Goal: Task Accomplishment & Management: Complete application form

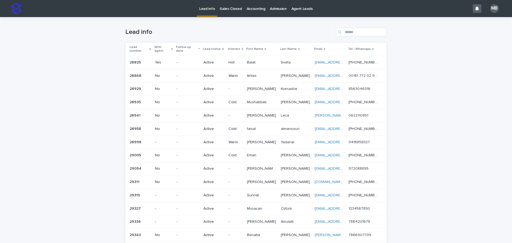
click at [77, 45] on div "Loading... Saving… Loading... Saving… Lead info Lead number With agent Follow-u…" at bounding box center [256, 214] width 512 height 394
click at [228, 11] on link "Sales Closed" at bounding box center [230, 8] width 27 height 17
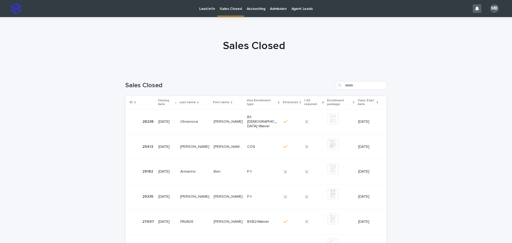
click at [205, 11] on p "Lead info" at bounding box center [207, 5] width 16 height 11
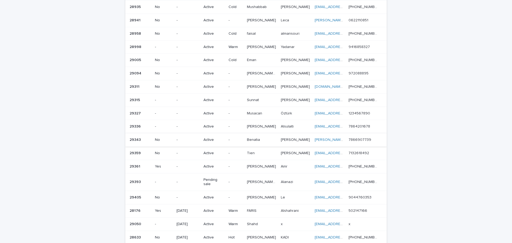
scroll to position [96, 0]
click at [25, 88] on div "Loading... Saving… Loading... Saving… Lead info Lead number With agent Follow-u…" at bounding box center [256, 118] width 512 height 394
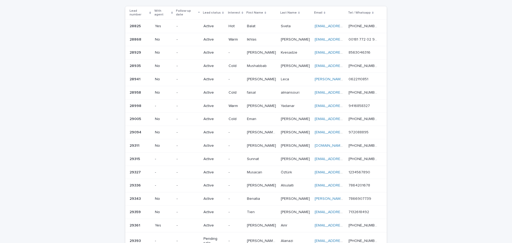
scroll to position [0, 0]
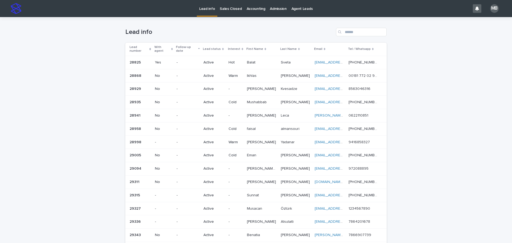
click at [241, 9] on div "Sales Closed" at bounding box center [230, 5] width 27 height 11
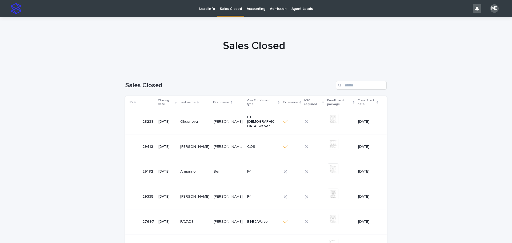
click at [208, 10] on p "Lead info" at bounding box center [207, 5] width 16 height 11
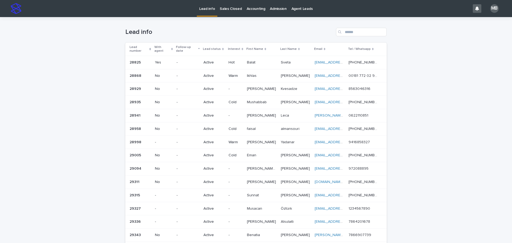
click at [247, 9] on p "Accounting" at bounding box center [256, 5] width 19 height 11
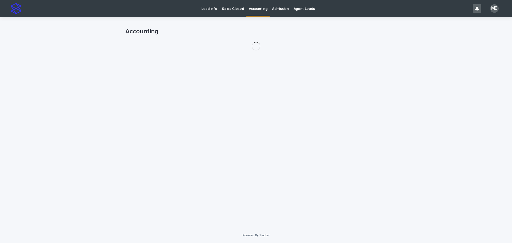
click at [232, 11] on p "Sales Closed" at bounding box center [233, 5] width 22 height 11
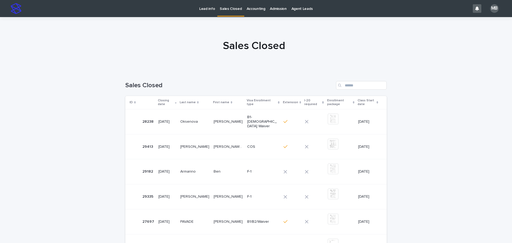
click at [198, 11] on link "Lead info" at bounding box center [207, 8] width 21 height 17
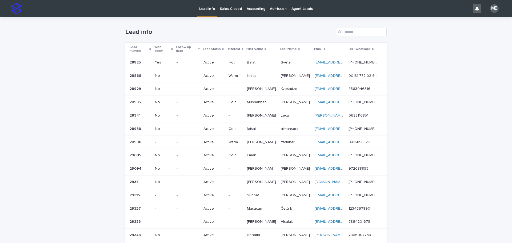
click at [204, 10] on p "Lead info" at bounding box center [207, 5] width 16 height 11
click at [433, 158] on div "Loading... Saving… Loading... Saving… Lead info Lead number With agent Follow-u…" at bounding box center [256, 214] width 512 height 394
click at [447, 151] on div "Loading... Saving… Loading... Saving… Lead info Lead number With agent Follow-u…" at bounding box center [256, 214] width 512 height 394
click at [251, 11] on p "Accounting" at bounding box center [256, 5] width 19 height 11
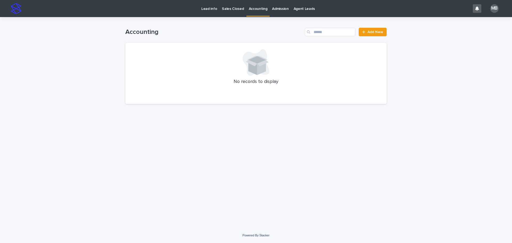
click at [226, 1] on p "Sales Closed" at bounding box center [233, 5] width 22 height 11
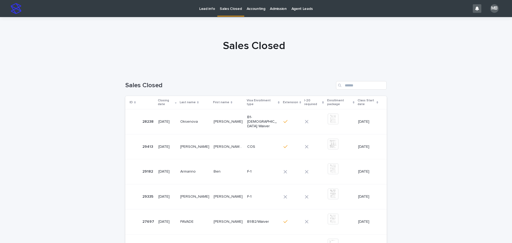
click at [227, 6] on p "Sales Closed" at bounding box center [231, 5] width 22 height 11
click at [208, 7] on p "Lead info" at bounding box center [207, 5] width 16 height 11
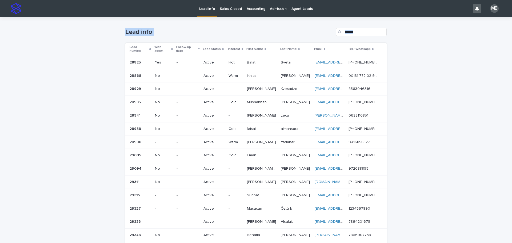
drag, startPoint x: 119, startPoint y: 51, endPoint x: 420, endPoint y: 157, distance: 319.5
click at [422, 160] on div "Loading... Saving… Loading... Saving… Lead info Lead number With agent Follow-u…" at bounding box center [256, 220] width 512 height 407
click at [420, 157] on div "Loading... Saving… Loading... Saving… Lead info Lead number With agent Follow-u…" at bounding box center [256, 220] width 512 height 407
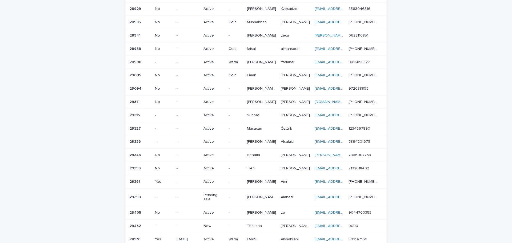
scroll to position [107, 0]
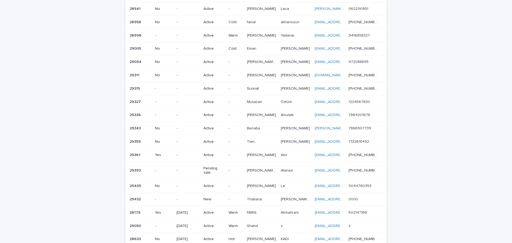
click at [255, 196] on p "Thatiana" at bounding box center [255, 199] width 16 height 6
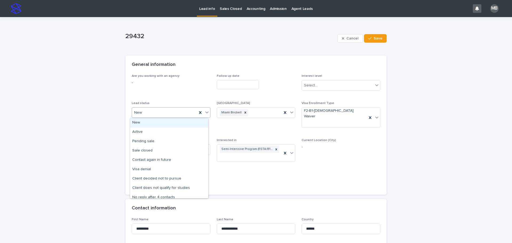
click at [206, 111] on icon at bounding box center [206, 112] width 5 height 5
click at [188, 149] on div "Sale closed" at bounding box center [169, 150] width 78 height 9
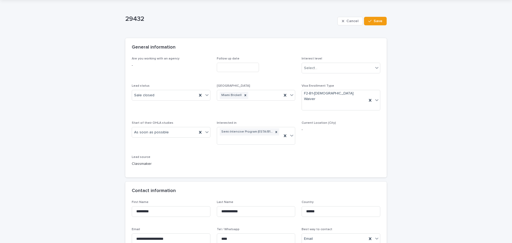
scroll to position [27, 0]
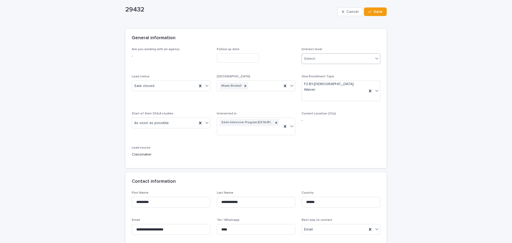
drag, startPoint x: 349, startPoint y: 40, endPoint x: 344, endPoint y: 57, distance: 17.8
click at [348, 46] on div "General information" at bounding box center [255, 38] width 261 height 19
click at [344, 57] on div "Select..." at bounding box center [337, 58] width 71 height 9
click at [333, 70] on div "Hot" at bounding box center [339, 68] width 78 height 9
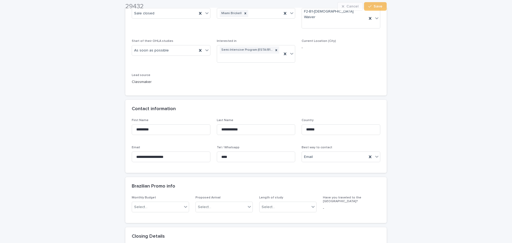
scroll to position [107, 0]
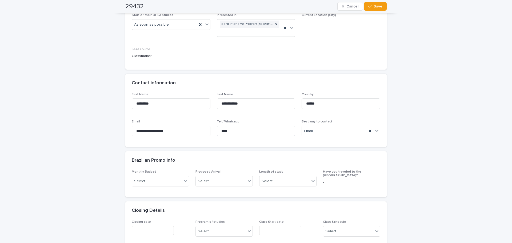
scroll to position [160, 0]
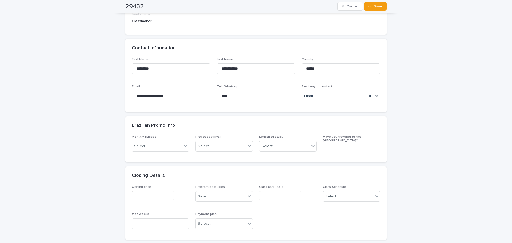
click at [59, 143] on div "**********" at bounding box center [256, 211] width 512 height 708
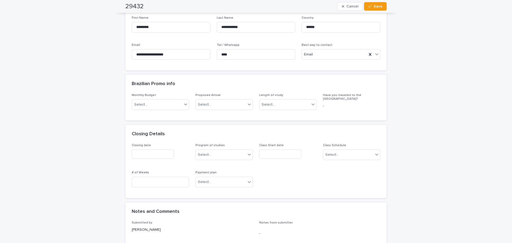
scroll to position [267, 0]
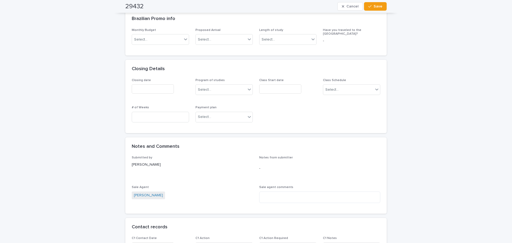
click at [161, 84] on div "Closing date" at bounding box center [160, 87] width 57 height 19
click at [174, 84] on div at bounding box center [160, 88] width 57 height 9
click at [168, 84] on input "text" at bounding box center [153, 88] width 42 height 9
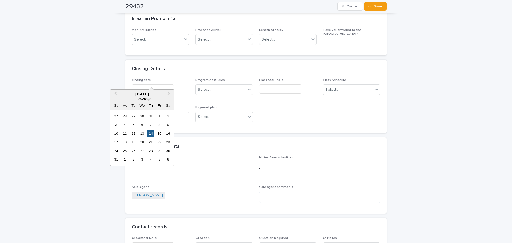
click at [151, 135] on div "14" at bounding box center [150, 133] width 7 height 7
type input "**********"
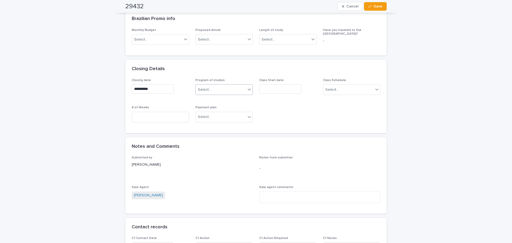
click at [227, 85] on div "Select..." at bounding box center [221, 89] width 50 height 9
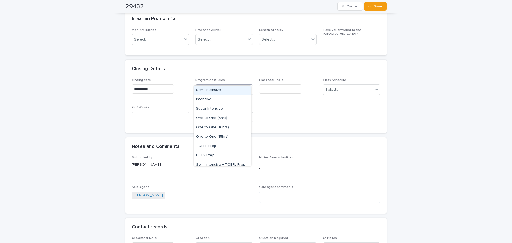
click at [228, 91] on div "Semi-Intensive" at bounding box center [222, 90] width 57 height 9
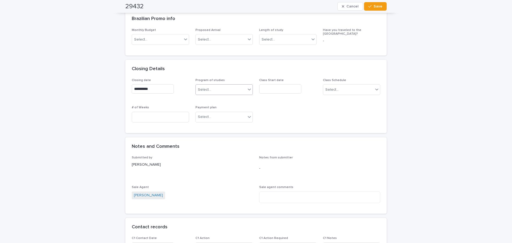
click at [282, 84] on input "text" at bounding box center [280, 88] width 42 height 9
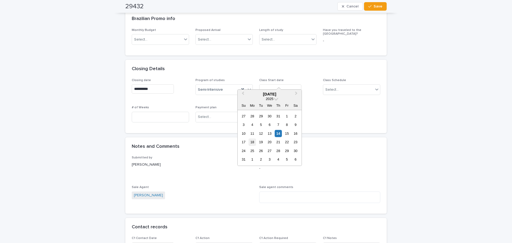
click at [254, 143] on div "18" at bounding box center [251, 141] width 7 height 7
type input "**********"
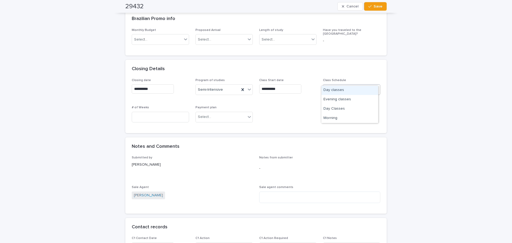
click at [371, 85] on div "Select..." at bounding box center [348, 89] width 50 height 9
drag, startPoint x: 361, startPoint y: 92, endPoint x: 358, endPoint y: 93, distance: 2.8
click at [361, 92] on div "Day classes" at bounding box center [349, 90] width 57 height 9
click at [231, 112] on div "Select..." at bounding box center [221, 116] width 50 height 9
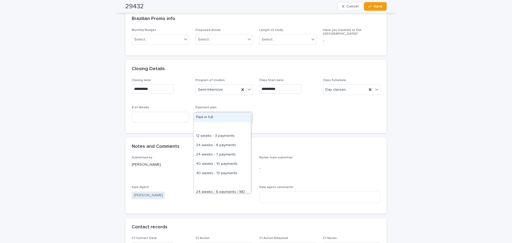
click at [230, 116] on div "Paid in full" at bounding box center [222, 117] width 57 height 9
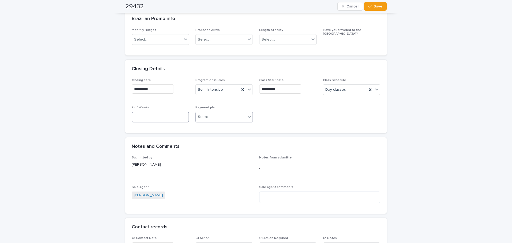
click at [165, 112] on input at bounding box center [160, 117] width 57 height 11
type input "*"
click at [73, 104] on div "**********" at bounding box center [256, 105] width 512 height 708
click at [95, 110] on div "**********" at bounding box center [256, 105] width 512 height 708
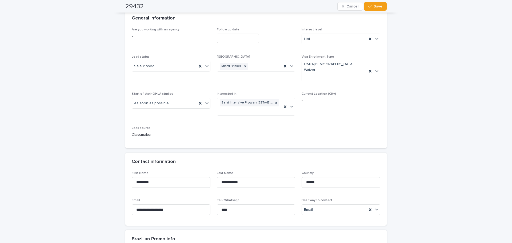
scroll to position [0, 0]
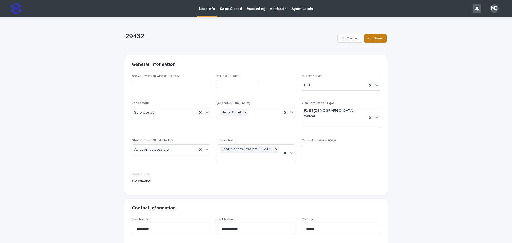
click at [380, 39] on span "Save" at bounding box center [377, 39] width 9 height 4
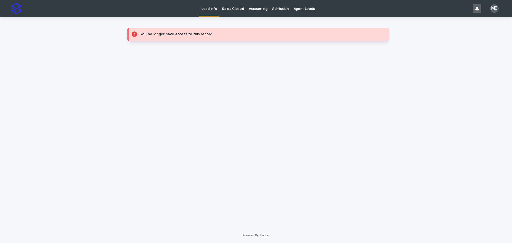
click at [206, 11] on link "Lead info" at bounding box center [209, 8] width 21 height 16
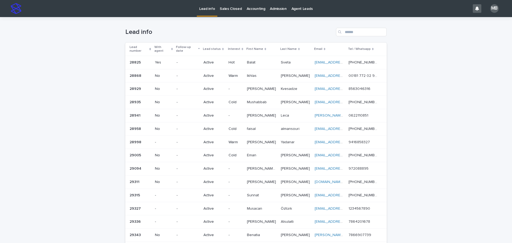
click at [241, 13] on link "Sales Closed" at bounding box center [230, 8] width 27 height 17
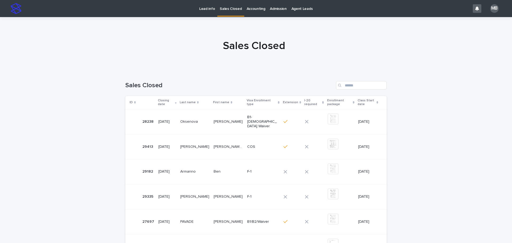
click at [231, 11] on p "Sales Closed" at bounding box center [231, 5] width 22 height 11
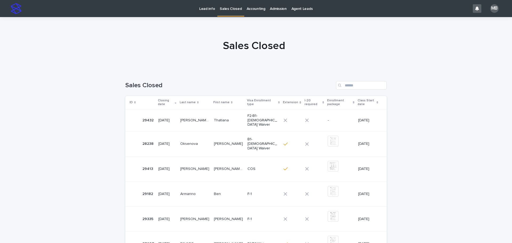
click at [190, 32] on div at bounding box center [254, 43] width 508 height 53
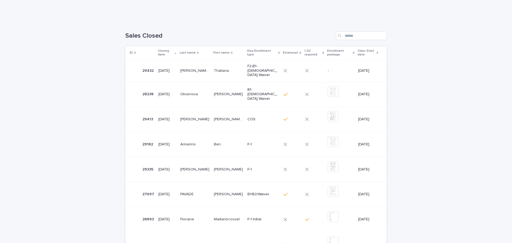
scroll to position [53, 0]
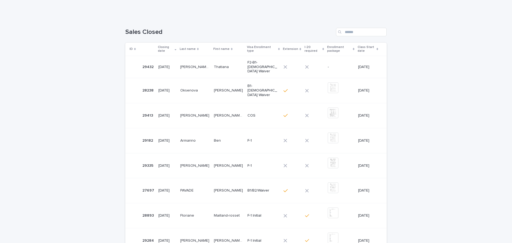
click at [196, 70] on td "[PERSON_NAME] [PERSON_NAME] [PERSON_NAME] [PERSON_NAME]" at bounding box center [195, 67] width 34 height 22
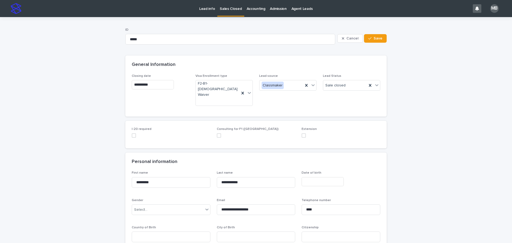
click at [304, 127] on div "Extension" at bounding box center [340, 134] width 79 height 14
click at [303, 133] on span at bounding box center [303, 135] width 4 height 4
click at [378, 86] on div "Sale closed" at bounding box center [351, 85] width 57 height 11
click at [353, 112] on div "Extension" at bounding box center [349, 114] width 57 height 9
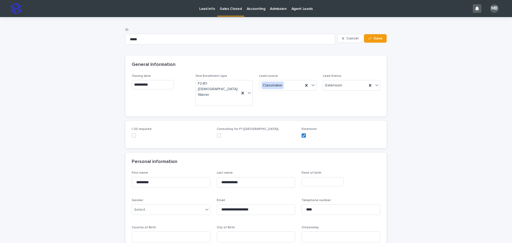
click at [154, 87] on input "**********" at bounding box center [153, 84] width 42 height 9
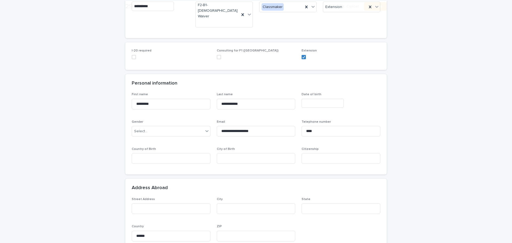
scroll to position [80, 0]
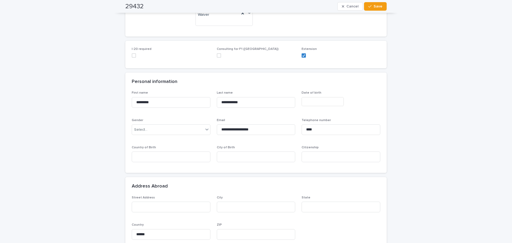
click at [329, 97] on input "text" at bounding box center [322, 101] width 42 height 9
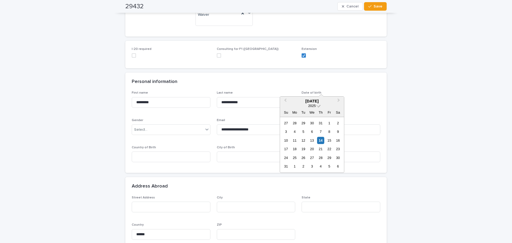
click at [320, 104] on span at bounding box center [318, 105] width 5 height 5
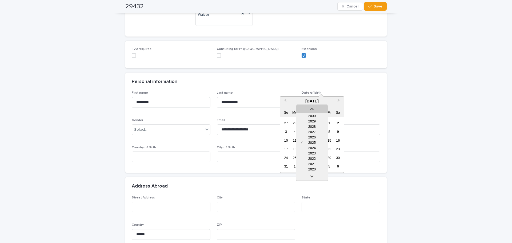
click at [316, 106] on div at bounding box center [311, 109] width 31 height 9
click at [314, 176] on link at bounding box center [312, 177] width 9 height 9
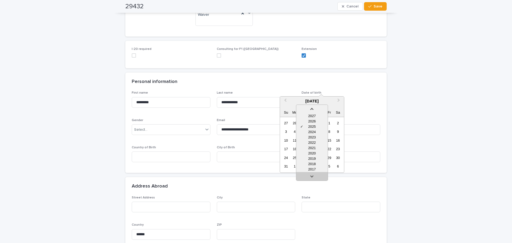
click at [314, 176] on link at bounding box center [312, 177] width 9 height 9
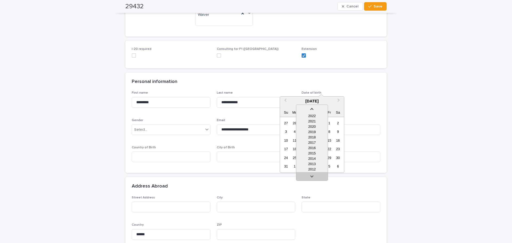
click at [314, 176] on link at bounding box center [312, 177] width 9 height 9
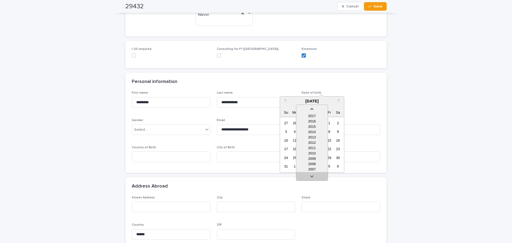
click at [314, 176] on link at bounding box center [312, 177] width 9 height 9
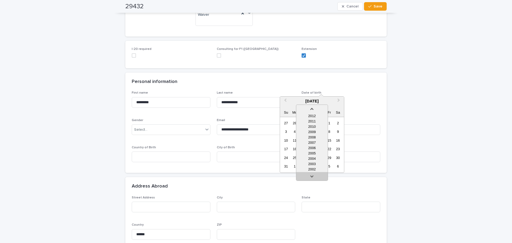
click at [314, 176] on link at bounding box center [312, 177] width 9 height 9
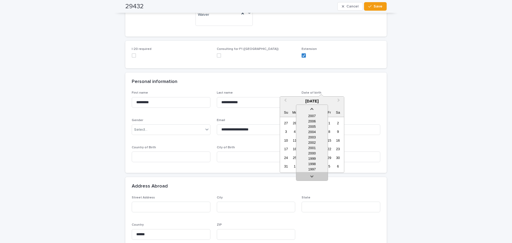
click at [314, 176] on link at bounding box center [312, 177] width 9 height 9
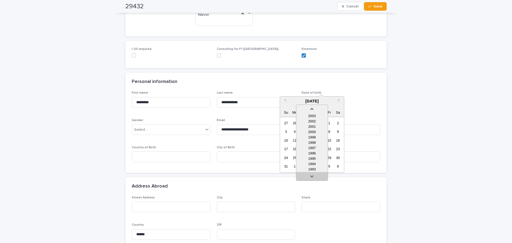
click at [314, 176] on link at bounding box center [312, 177] width 9 height 9
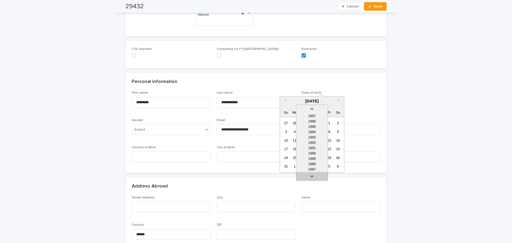
click at [314, 176] on link at bounding box center [312, 177] width 9 height 9
click at [314, 175] on link at bounding box center [312, 177] width 9 height 9
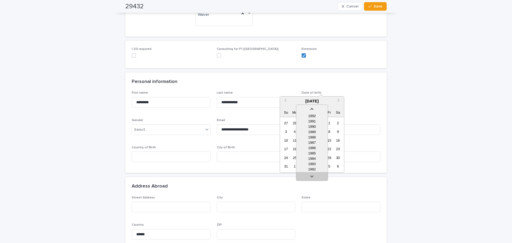
click at [314, 175] on link at bounding box center [312, 177] width 9 height 9
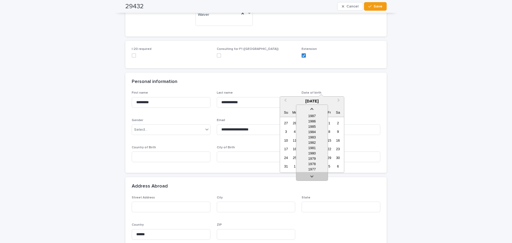
click at [314, 175] on link at bounding box center [312, 177] width 9 height 9
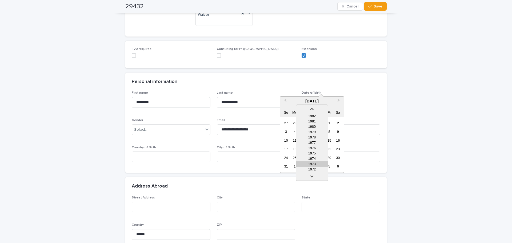
click at [317, 162] on div "1973" at bounding box center [311, 163] width 31 height 5
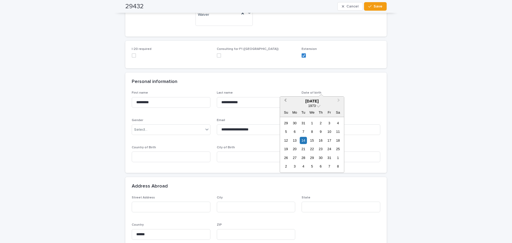
click at [285, 100] on span "Previous Month" at bounding box center [285, 100] width 0 height 7
click at [319, 150] on div "26" at bounding box center [320, 148] width 7 height 7
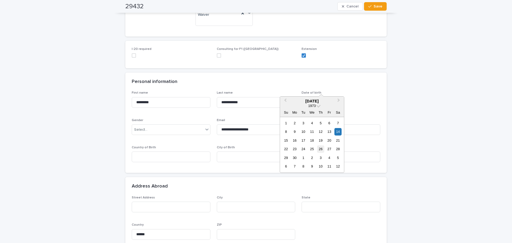
type input "**********"
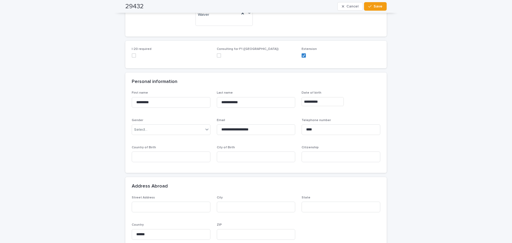
click at [246, 151] on input at bounding box center [256, 156] width 79 height 11
click at [167, 151] on input at bounding box center [171, 156] width 79 height 11
type input "******"
click at [355, 151] on input at bounding box center [340, 156] width 79 height 11
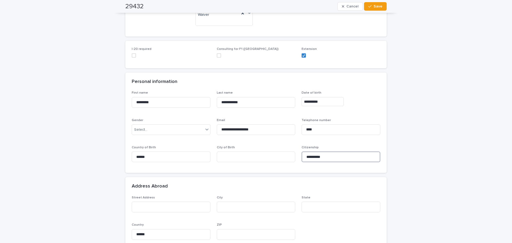
type input "*********"
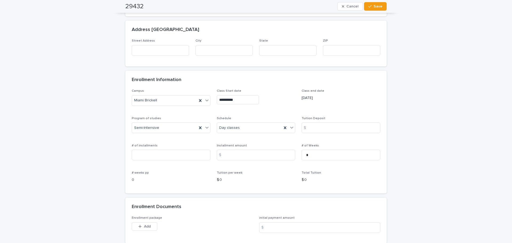
scroll to position [320, 0]
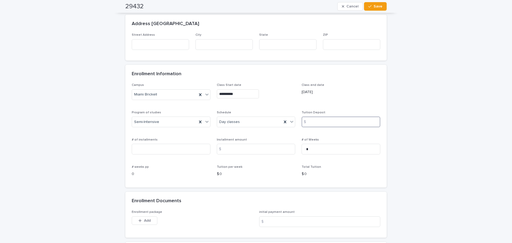
click at [326, 116] on input at bounding box center [340, 121] width 79 height 11
type input "*"
click at [279, 144] on input at bounding box center [256, 149] width 79 height 11
type input "***"
click at [193, 144] on input at bounding box center [171, 149] width 79 height 11
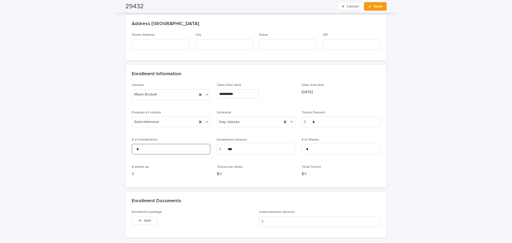
type input "*"
click at [59, 146] on div "**********" at bounding box center [256, 35] width 512 height 677
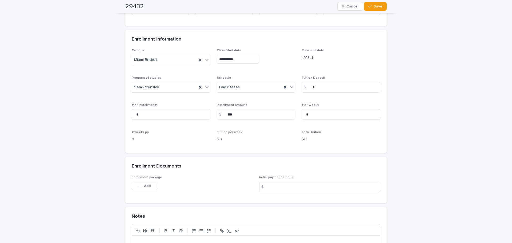
scroll to position [400, 0]
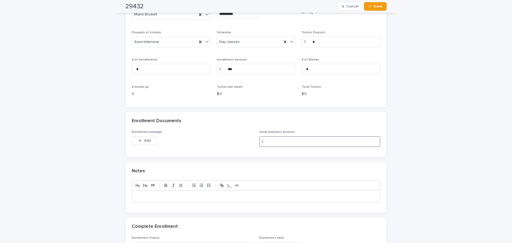
click at [291, 136] on input at bounding box center [319, 141] width 121 height 11
type input "***"
click at [150, 136] on button "Add" at bounding box center [145, 140] width 26 height 9
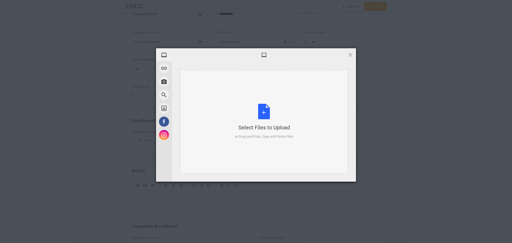
click at [273, 111] on div "Select Files to Upload or Drag and Drop, Copy and Paste Files" at bounding box center [264, 121] width 58 height 35
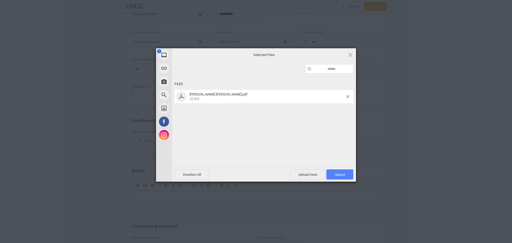
click at [349, 176] on span "Upload 1" at bounding box center [339, 174] width 27 height 10
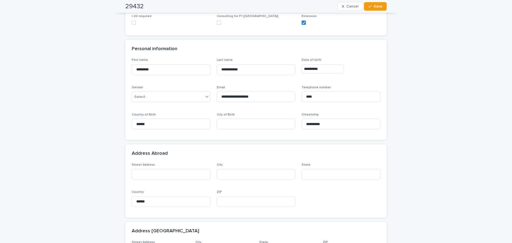
scroll to position [107, 0]
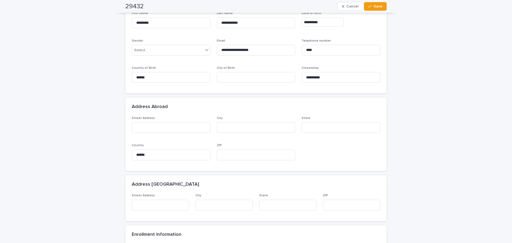
scroll to position [0, 0]
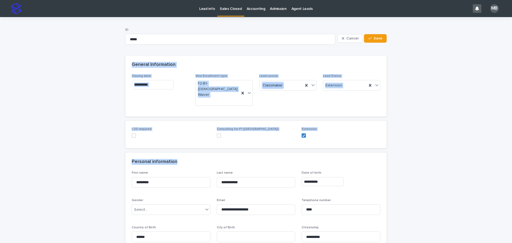
click at [511, 147] on div "**********" at bounding box center [256, 121] width 512 height 243
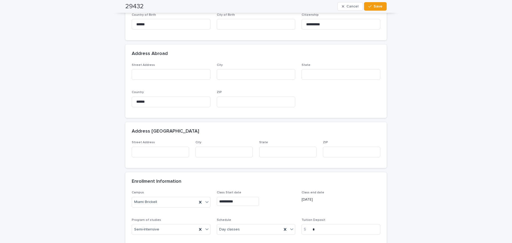
click at [471, 144] on div "**********" at bounding box center [256, 153] width 512 height 696
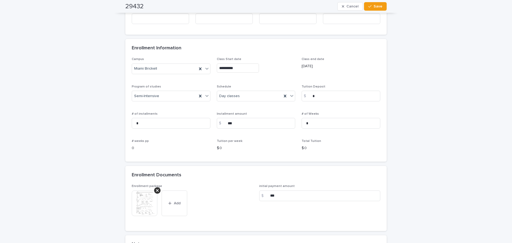
click at [67, 102] on div "**********" at bounding box center [256, 19] width 512 height 696
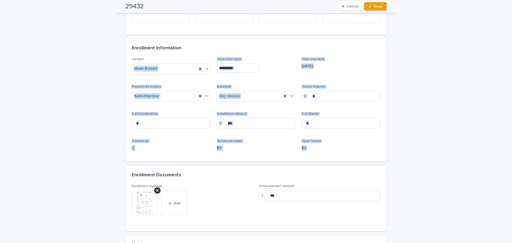
drag, startPoint x: 407, startPoint y: 132, endPoint x: 454, endPoint y: 140, distance: 47.9
click at [454, 140] on div "**********" at bounding box center [256, 19] width 512 height 696
click at [457, 140] on div "**********" at bounding box center [256, 19] width 512 height 696
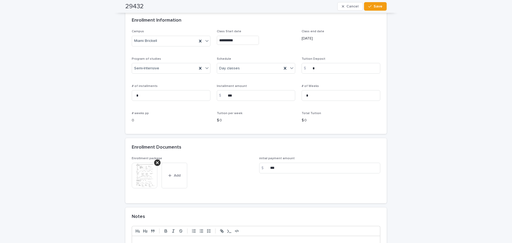
scroll to position [452, 0]
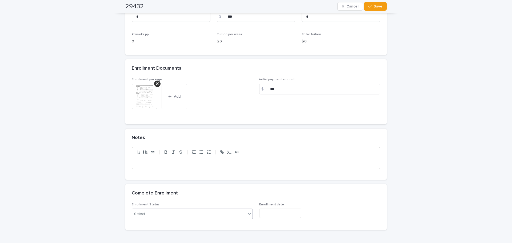
click at [219, 208] on div "Select..." at bounding box center [192, 213] width 121 height 11
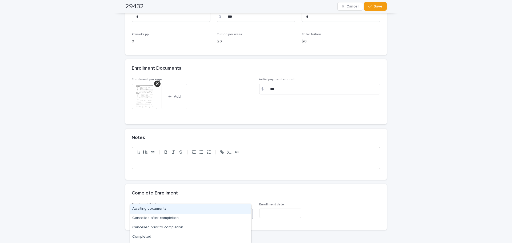
scroll to position [17, 0]
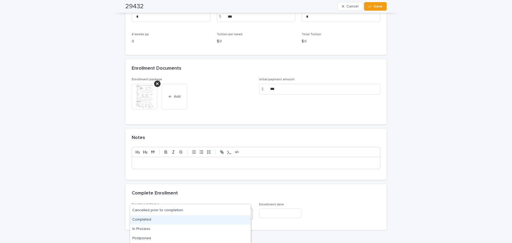
click at [181, 221] on div "Completed" at bounding box center [190, 219] width 120 height 9
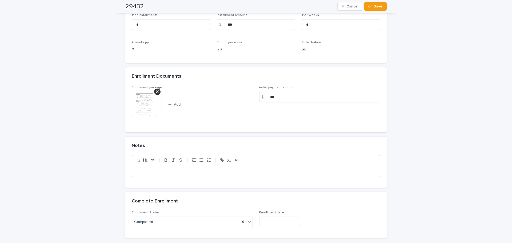
scroll to position [452, 0]
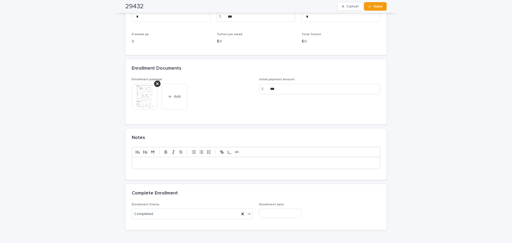
click at [137, 91] on img at bounding box center [145, 97] width 26 height 26
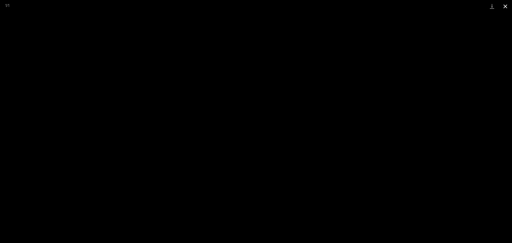
click at [507, 8] on button "Close gallery" at bounding box center [504, 6] width 13 height 13
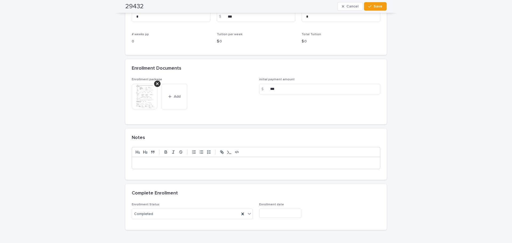
click at [235, 160] on p at bounding box center [256, 162] width 240 height 5
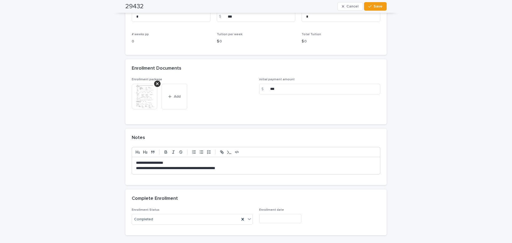
click at [243, 166] on p "**********" at bounding box center [256, 168] width 240 height 5
drag, startPoint x: 187, startPoint y: 152, endPoint x: 129, endPoint y: 154, distance: 58.7
click at [129, 154] on div "**********" at bounding box center [255, 166] width 261 height 38
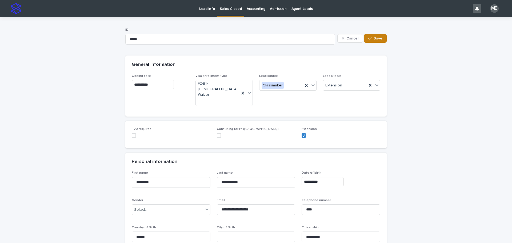
click at [377, 37] on span "Save" at bounding box center [377, 39] width 9 height 4
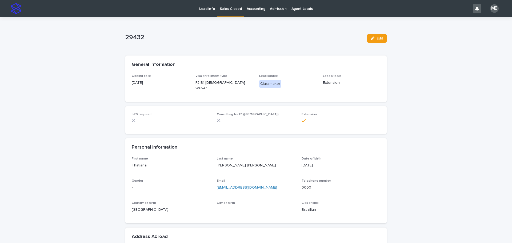
click at [225, 11] on p "Sales Closed" at bounding box center [231, 5] width 22 height 11
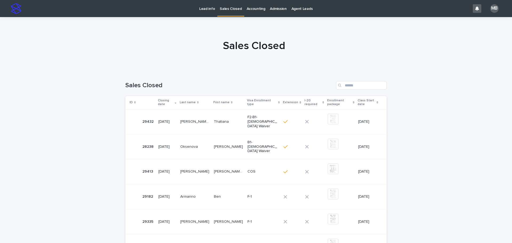
click at [210, 7] on p "Lead info" at bounding box center [207, 5] width 16 height 11
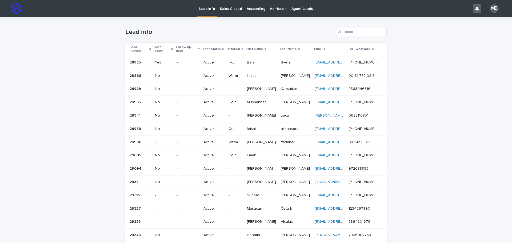
click at [193, 23] on div "Lead info" at bounding box center [255, 30] width 261 height 26
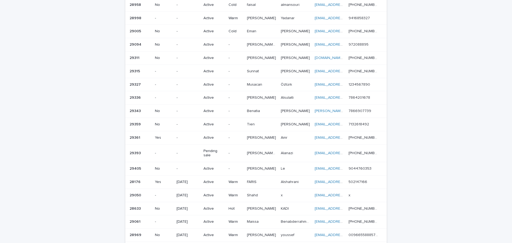
scroll to position [133, 0]
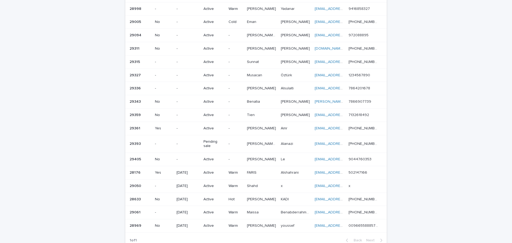
click at [433, 170] on div "Loading... Saving… Loading... Saving… Lead info Lead number With agent Follow-u…" at bounding box center [256, 81] width 512 height 394
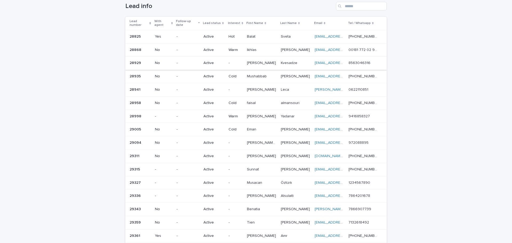
scroll to position [0, 0]
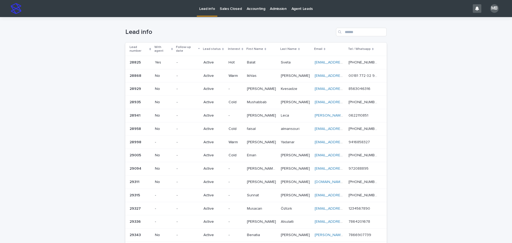
click at [234, 12] on link "Sales Closed" at bounding box center [230, 8] width 27 height 17
